Goal: Transaction & Acquisition: Purchase product/service

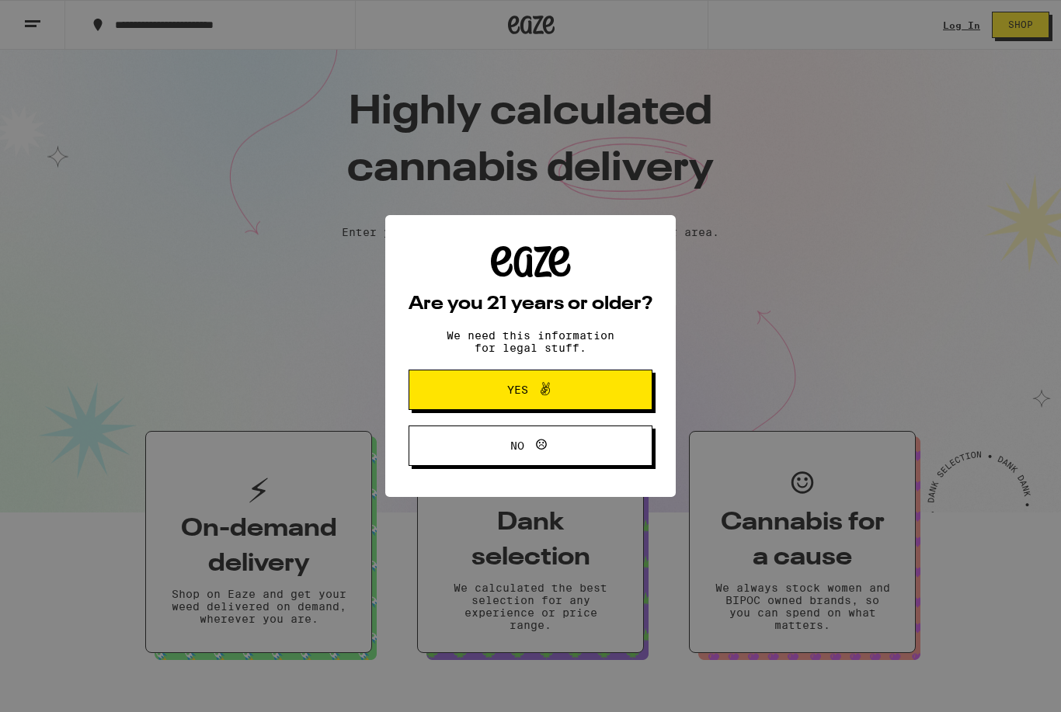
click at [467, 402] on button "Yes" at bounding box center [531, 390] width 244 height 40
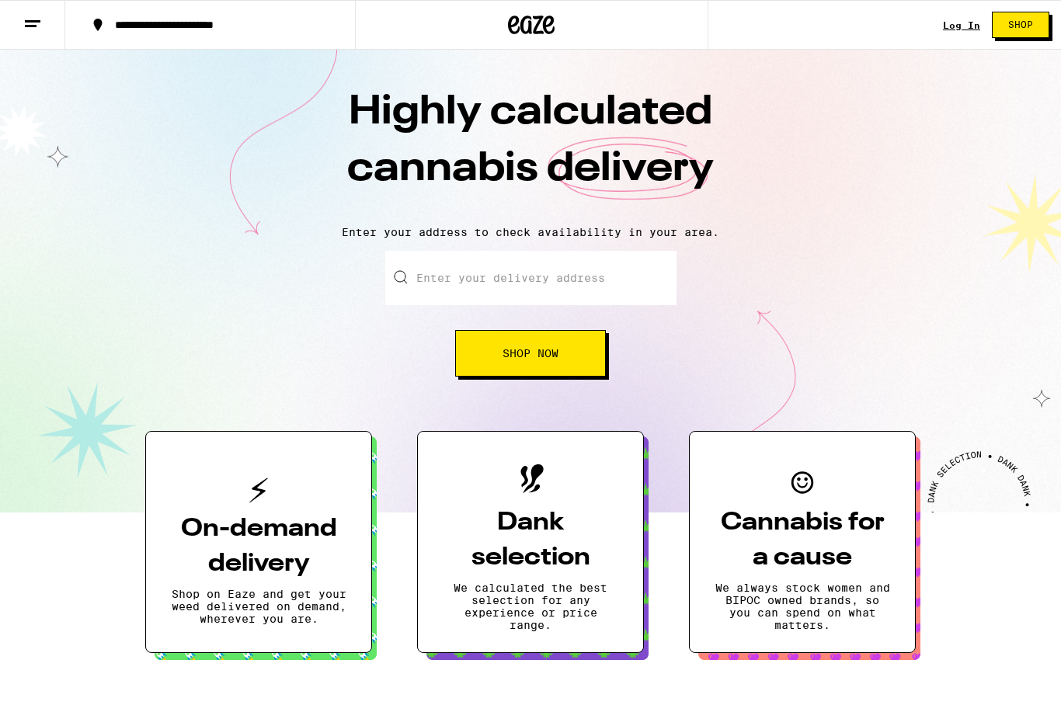
click at [958, 30] on link "Log In" at bounding box center [961, 25] width 37 height 10
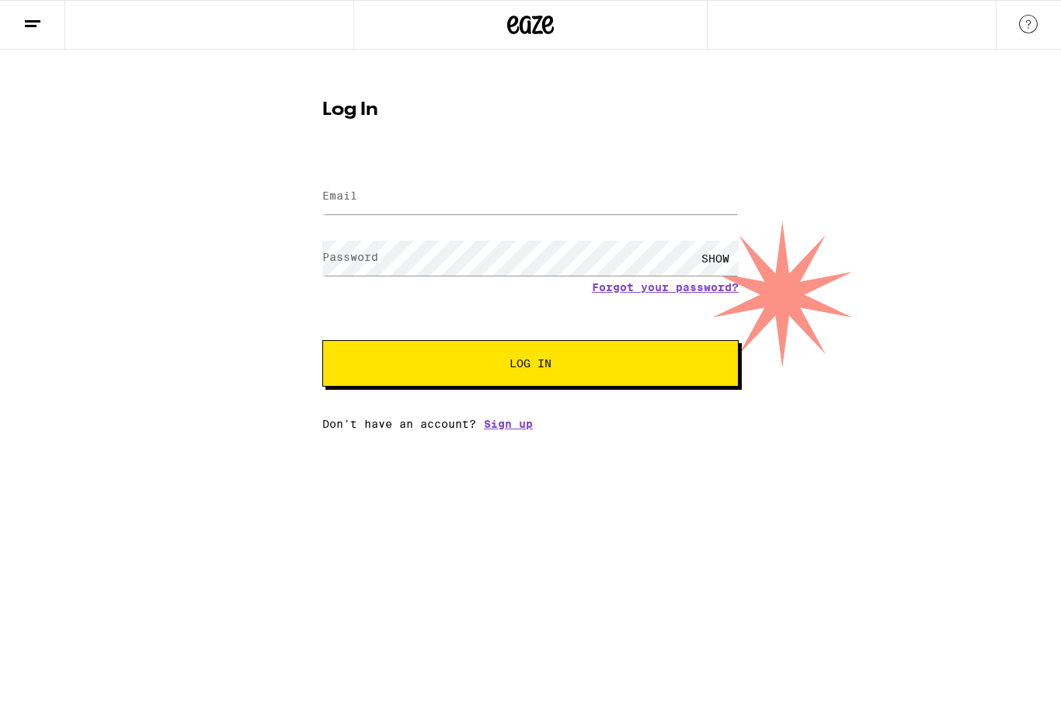
click at [343, 190] on label "Email" at bounding box center [339, 196] width 35 height 12
type input "[EMAIL_ADDRESS][DOMAIN_NAME]"
click at [531, 366] on button "Log In" at bounding box center [530, 363] width 416 height 47
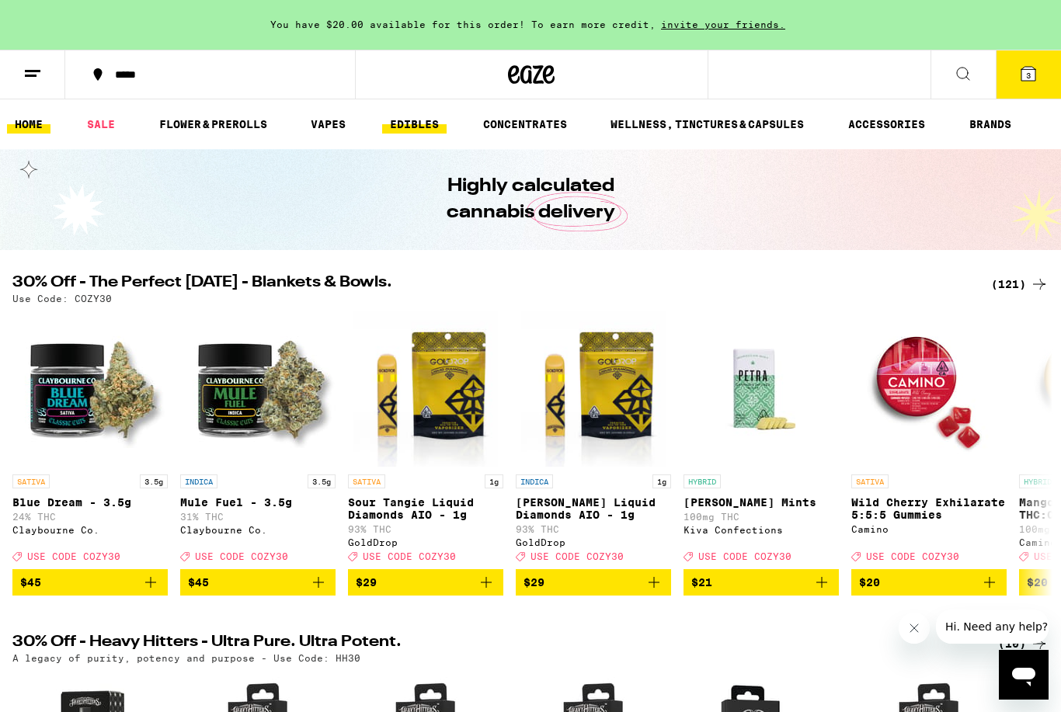
click at [419, 129] on link "EDIBLES" at bounding box center [414, 124] width 64 height 19
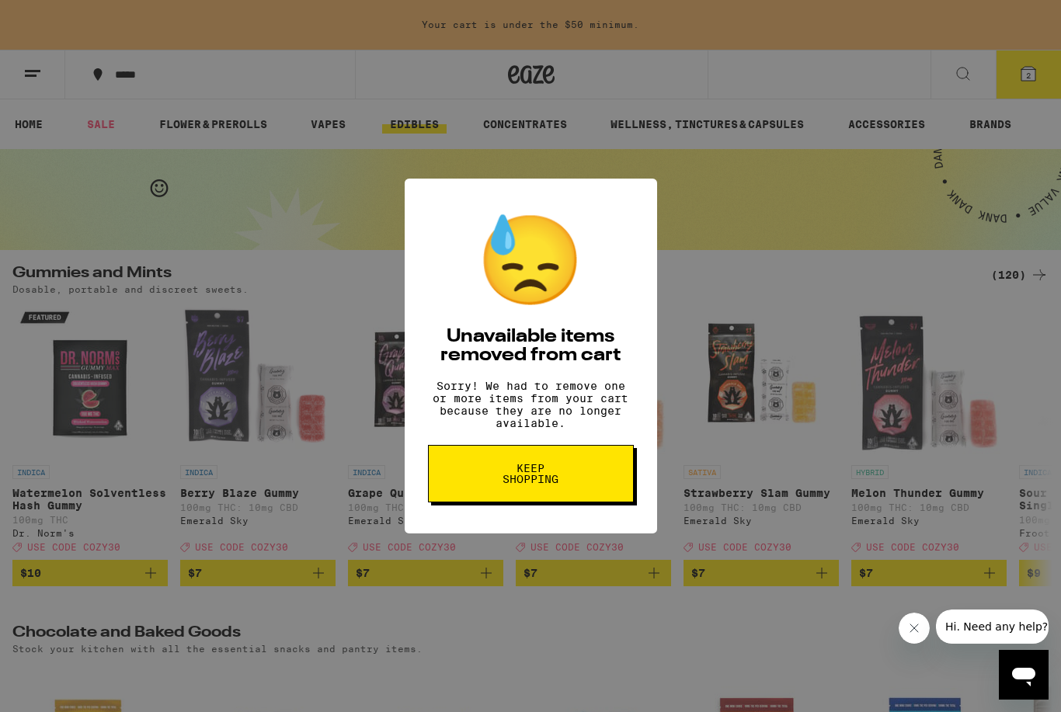
click at [490, 489] on button "Keep Shopping" at bounding box center [531, 473] width 206 height 57
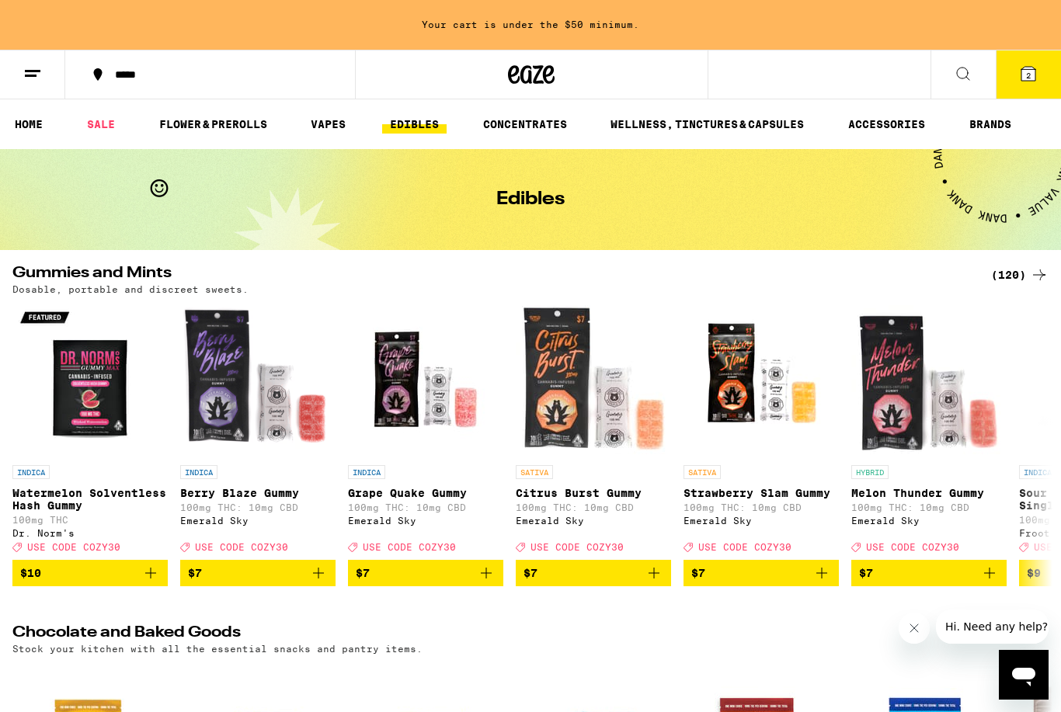
click at [1025, 77] on icon at bounding box center [1029, 74] width 14 height 14
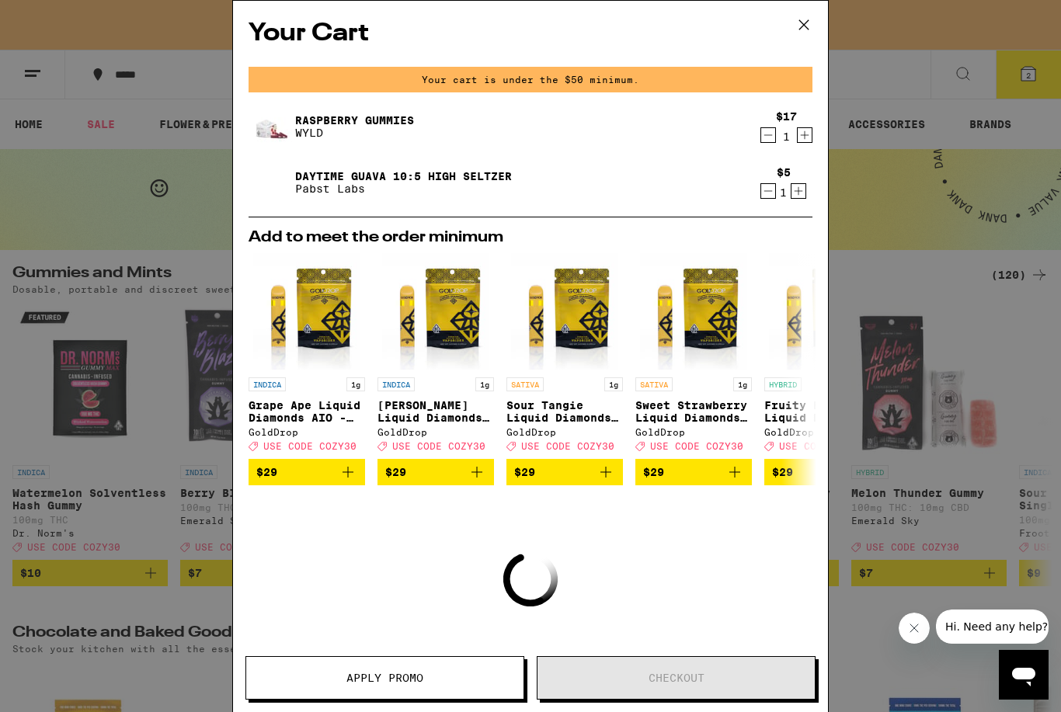
click at [807, 25] on icon at bounding box center [803, 24] width 23 height 23
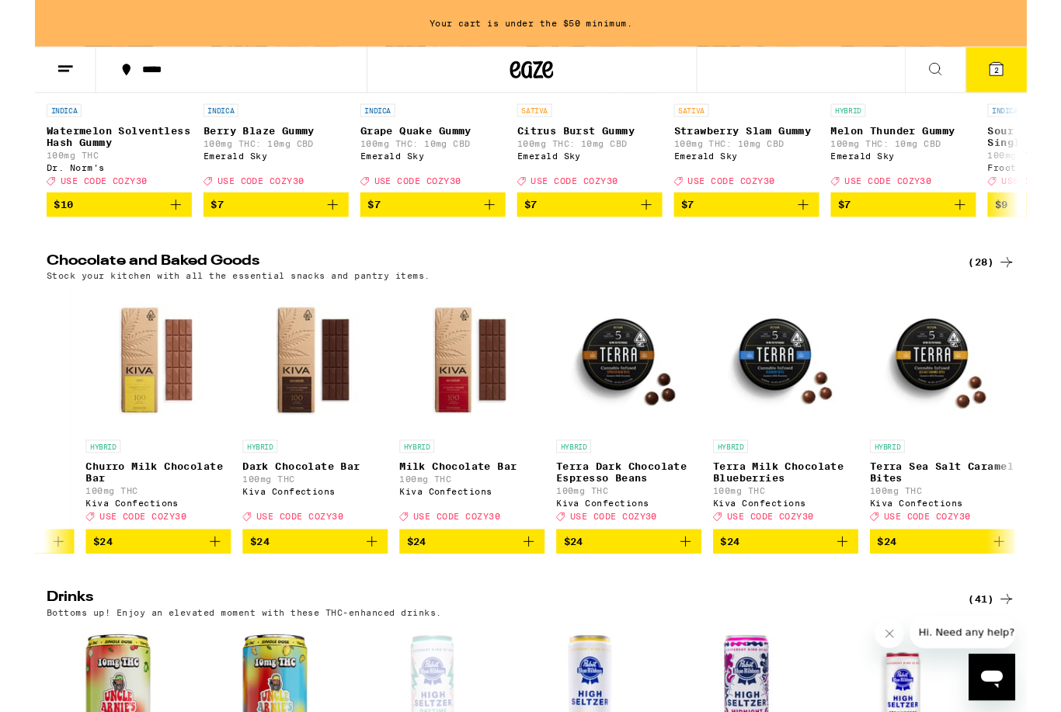
scroll to position [0, 2983]
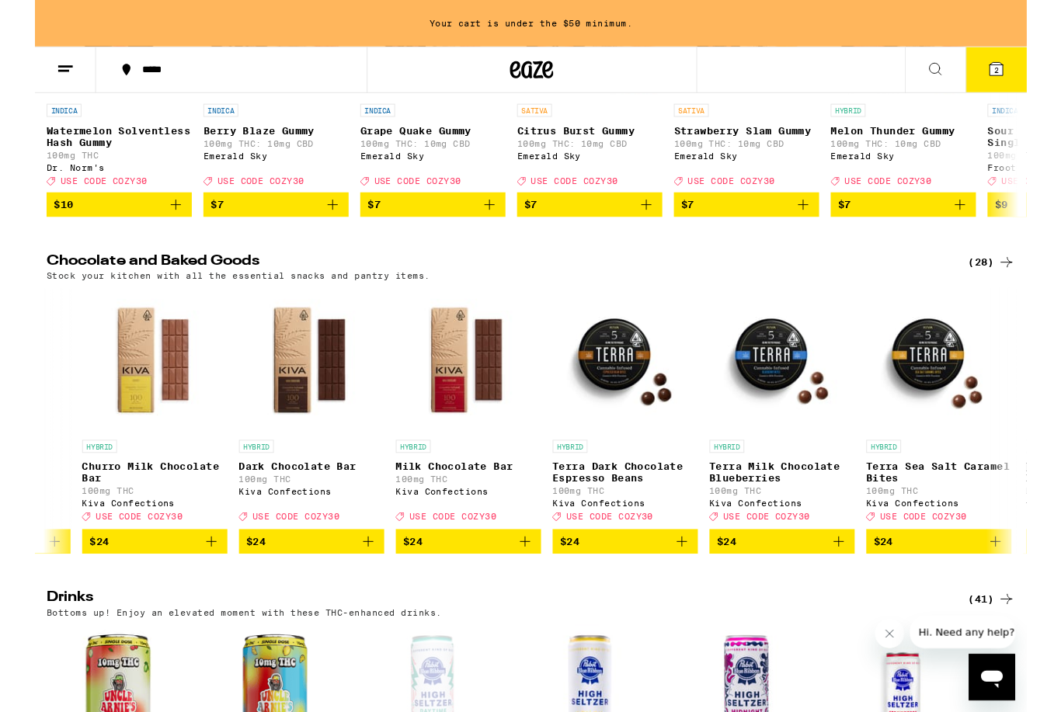
click at [865, 589] on icon "Add to bag" at bounding box center [860, 579] width 19 height 19
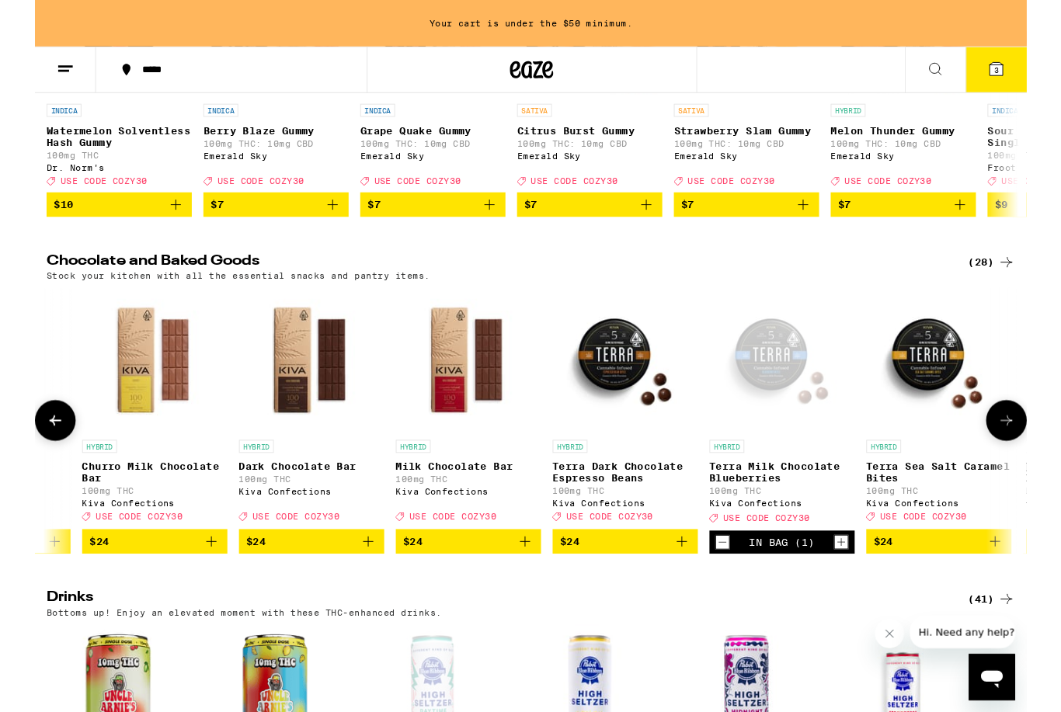
click at [1036, 78] on icon at bounding box center [1029, 74] width 14 height 14
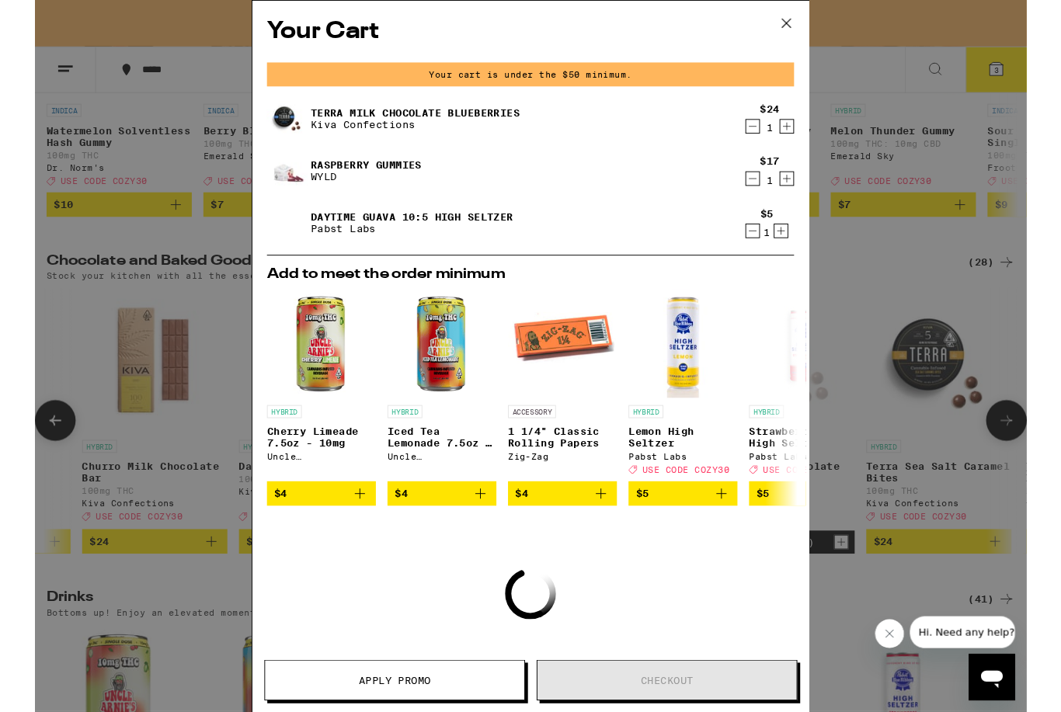
click at [345, 538] on icon "Add to bag" at bounding box center [348, 528] width 19 height 19
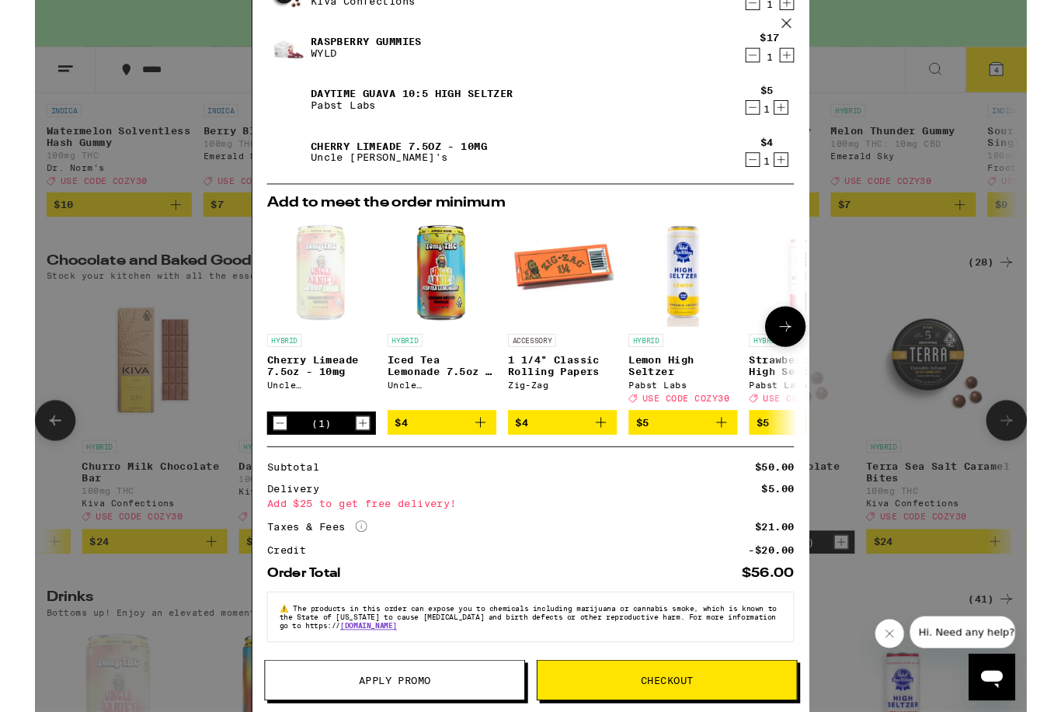
scroll to position [151, 0]
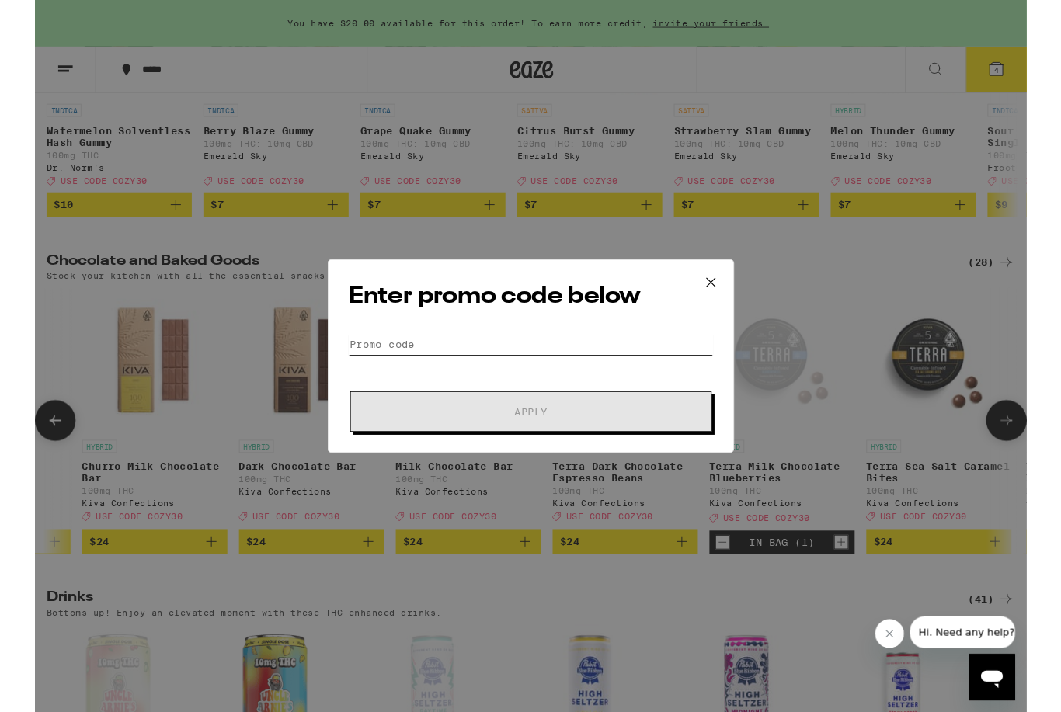
click at [350, 363] on input "Promo Code" at bounding box center [531, 368] width 390 height 23
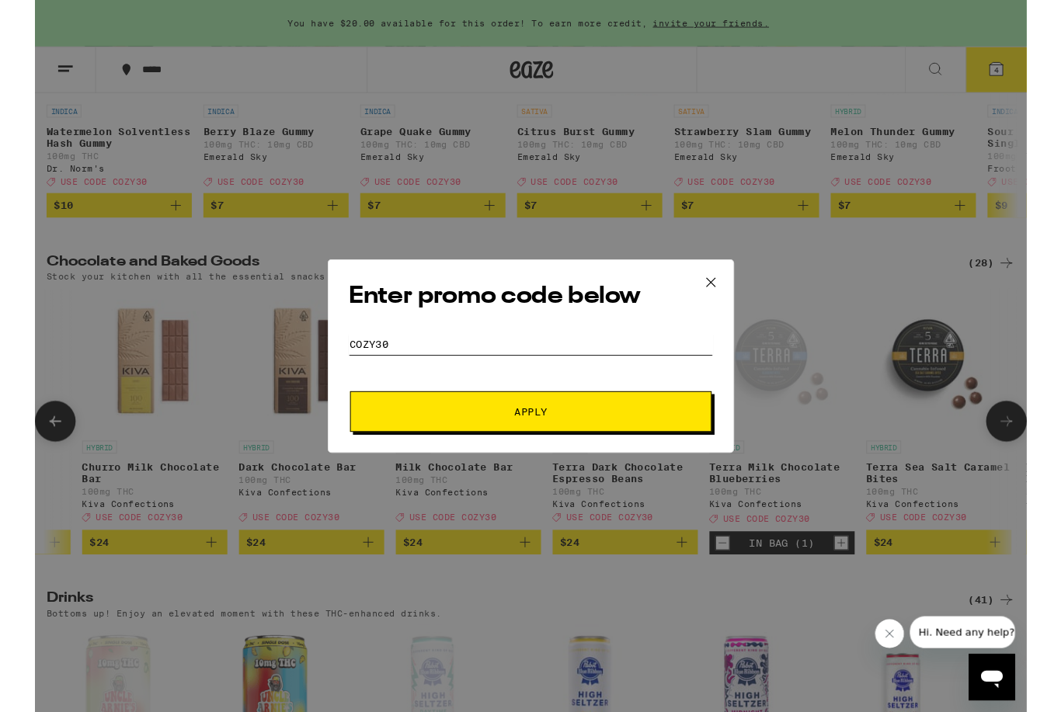
type input "Cozy30"
click at [491, 450] on button "Apply" at bounding box center [530, 441] width 387 height 44
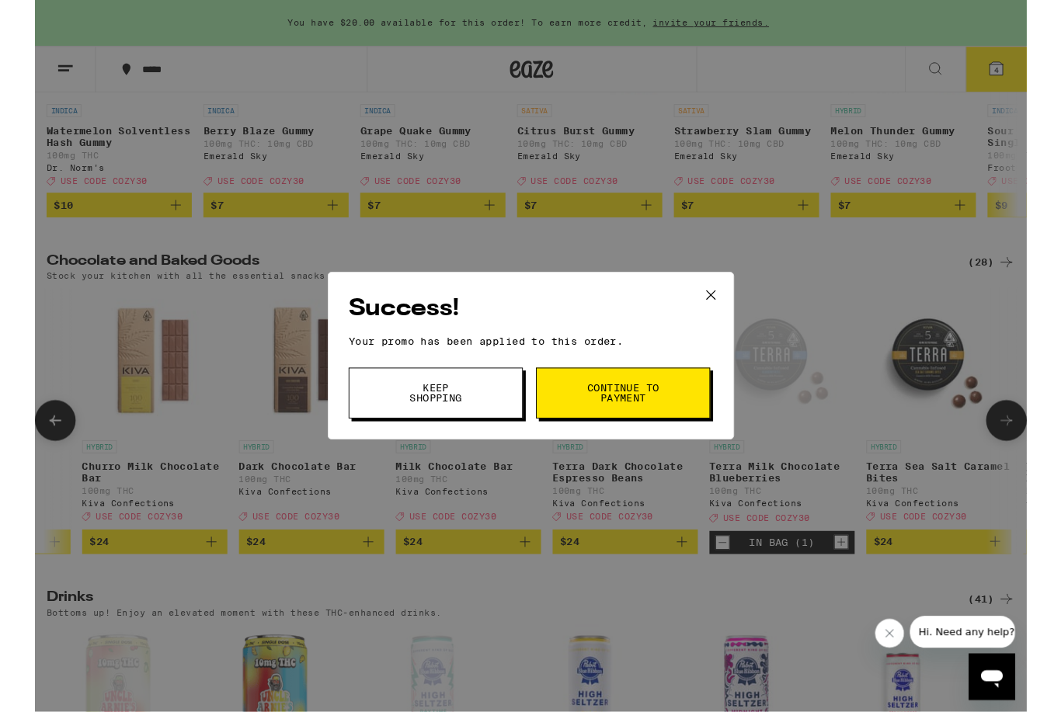
scroll to position [354, 0]
click at [588, 420] on button "Continue to payment" at bounding box center [629, 421] width 186 height 54
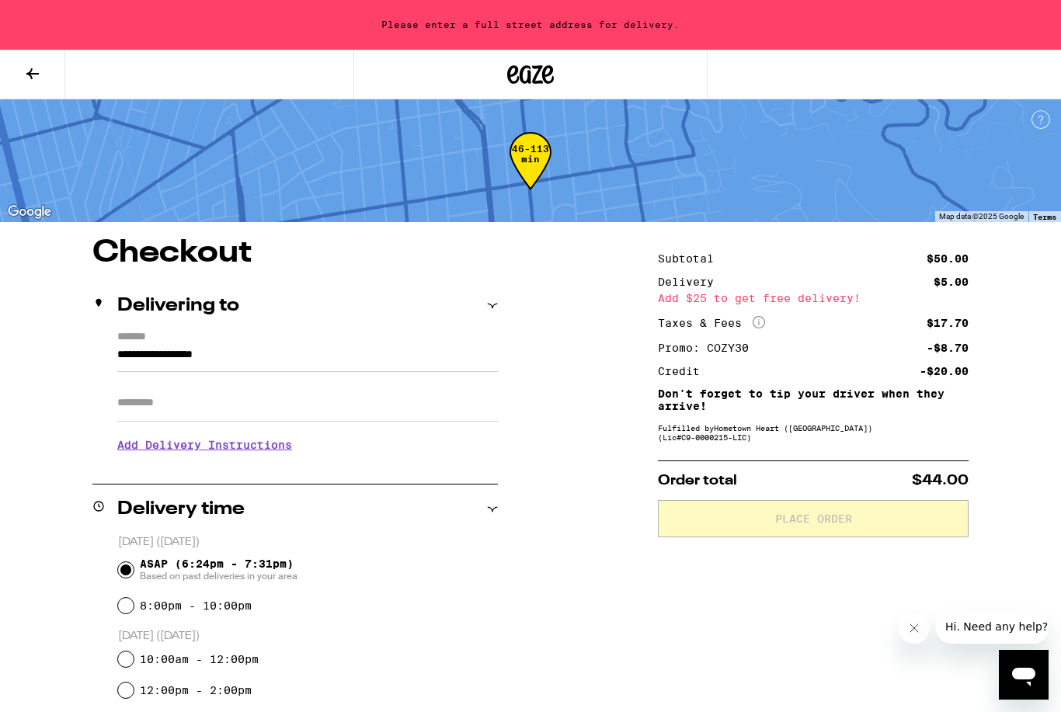
click at [138, 419] on input "Apt/Suite" at bounding box center [307, 403] width 381 height 37
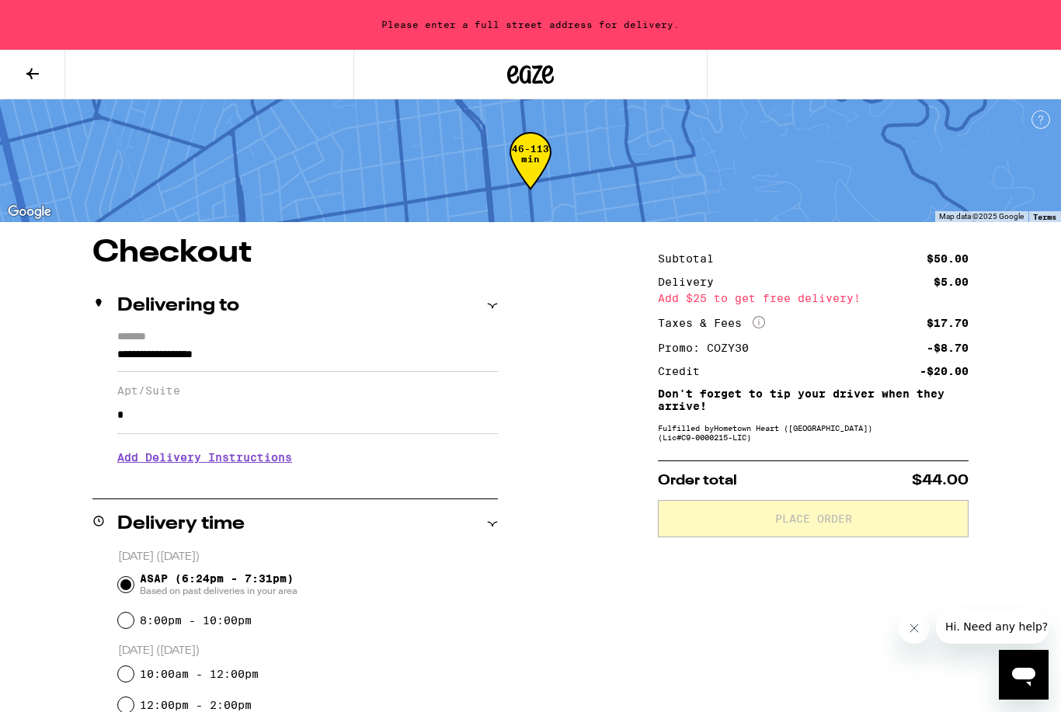
type input "*"
click at [134, 357] on input "**********" at bounding box center [307, 359] width 381 height 26
click at [320, 366] on input "**********" at bounding box center [307, 359] width 381 height 26
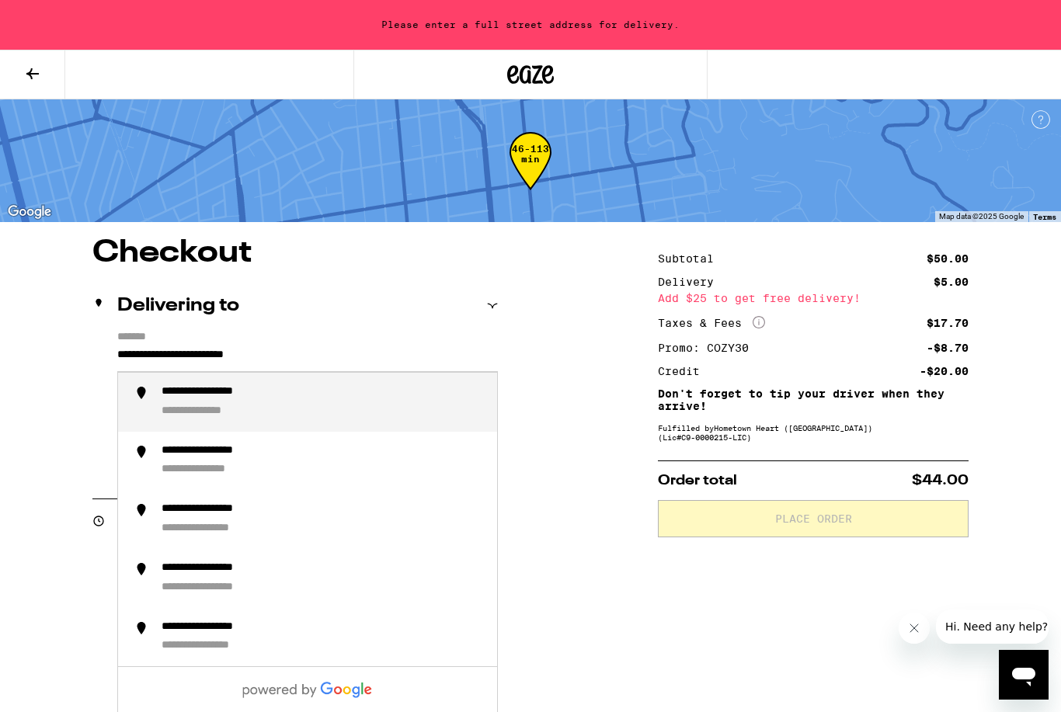
click at [182, 400] on div "**********" at bounding box center [225, 392] width 127 height 15
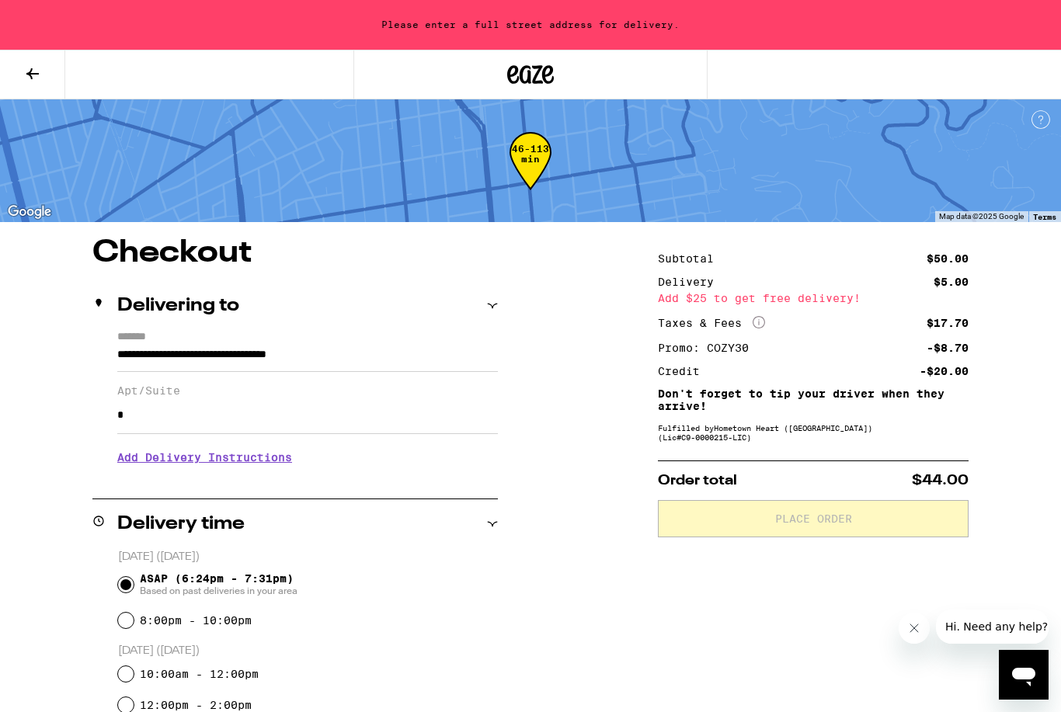
type input "**********"
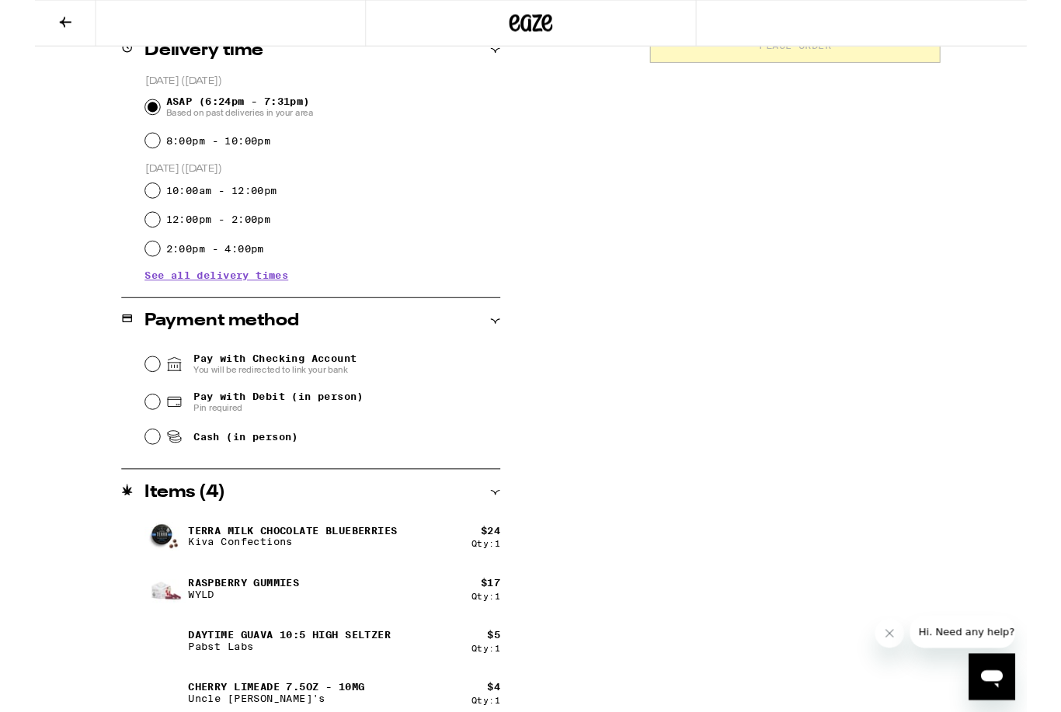
scroll to position [435, 0]
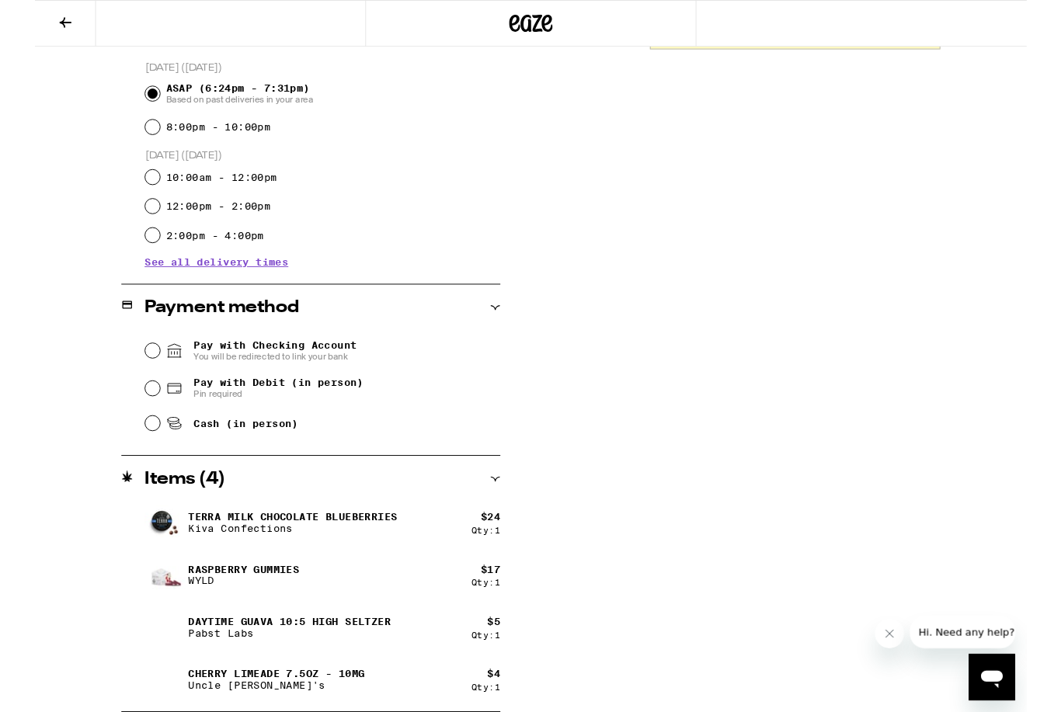
click at [209, 606] on p "Raspberry Gummies" at bounding box center [223, 609] width 119 height 12
click at [127, 420] on input "Pay with Debit (in person) Pin required" at bounding box center [126, 416] width 16 height 16
radio input "true"
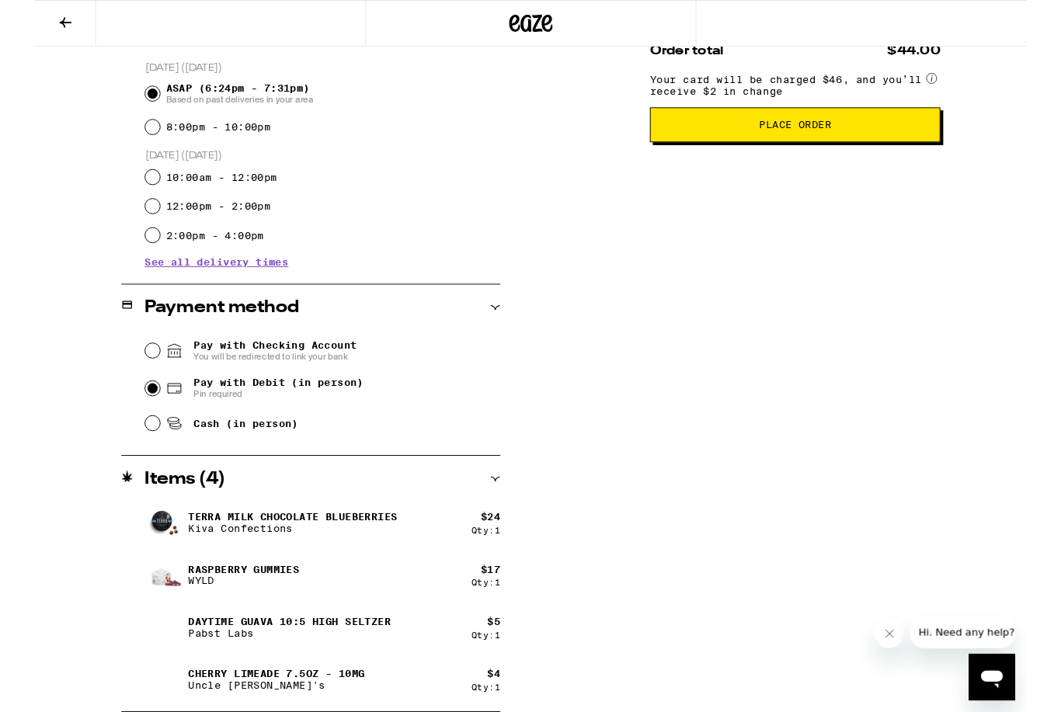
click at [767, 139] on span "Place Order" at bounding box center [813, 133] width 284 height 11
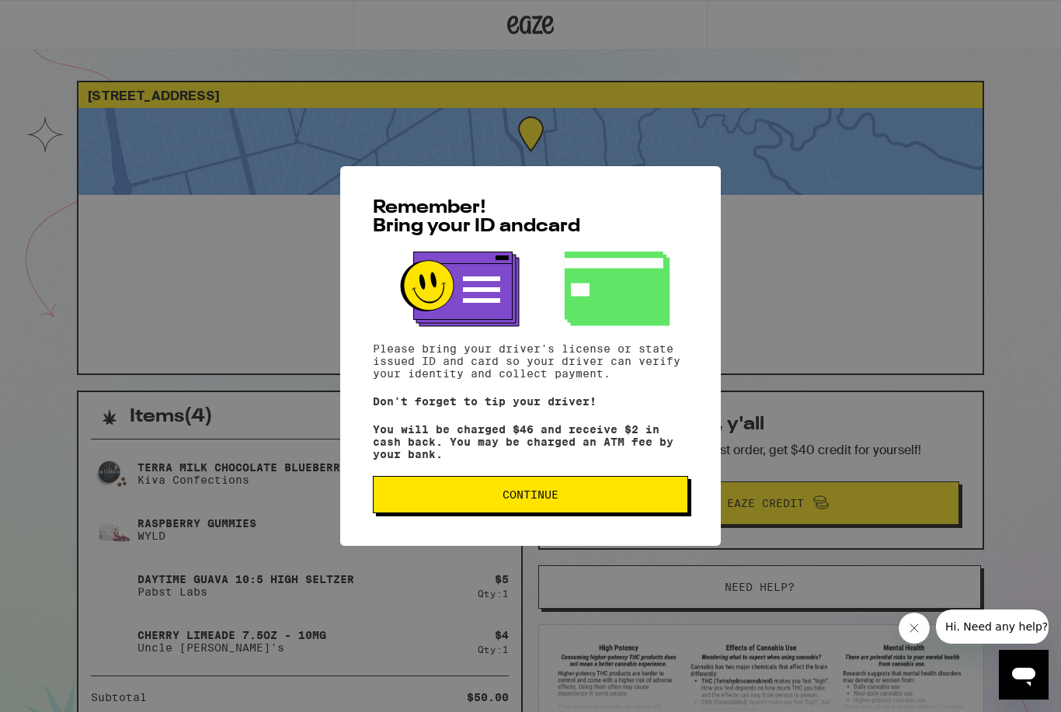
click at [421, 500] on span "Continue" at bounding box center [530, 494] width 289 height 11
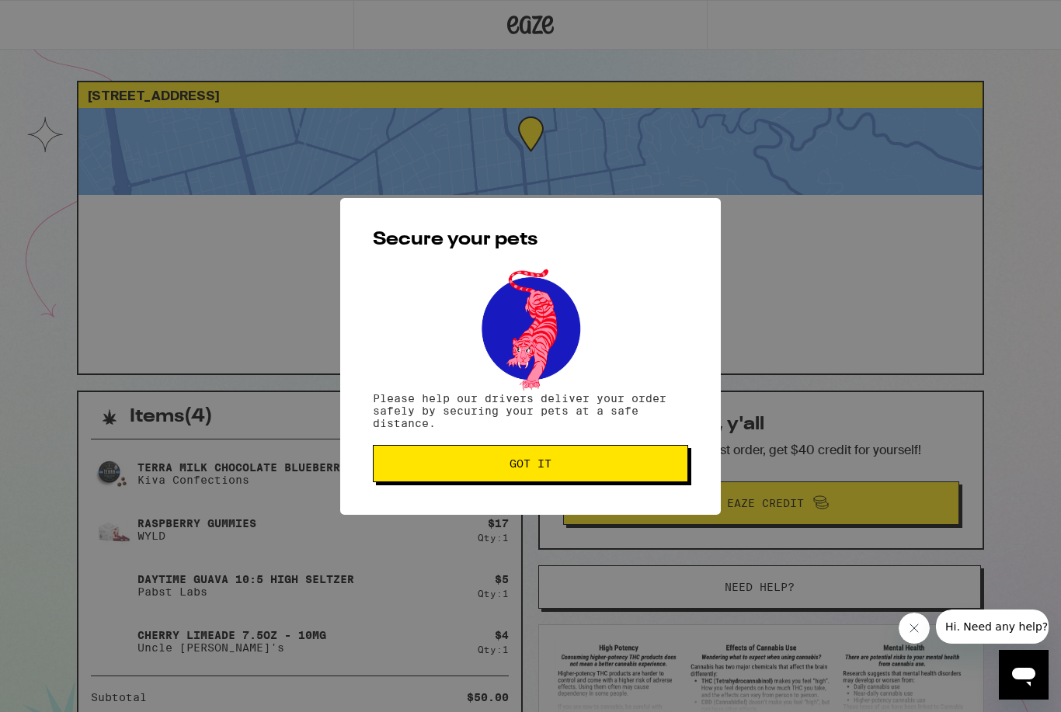
click at [415, 468] on span "Got it" at bounding box center [530, 463] width 289 height 11
